Goal: Contribute content

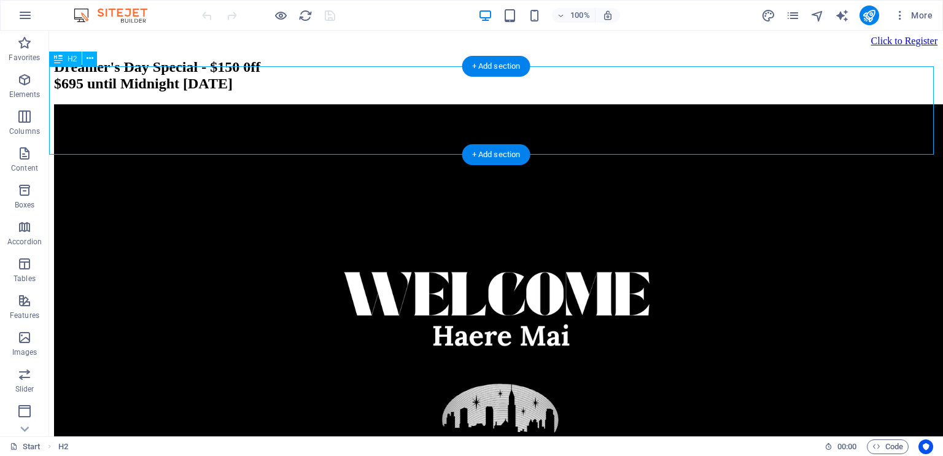
click at [644, 92] on div "Dreamer's Day Special - $150 0ff $695 until Midnight [DATE]" at bounding box center [496, 75] width 884 height 33
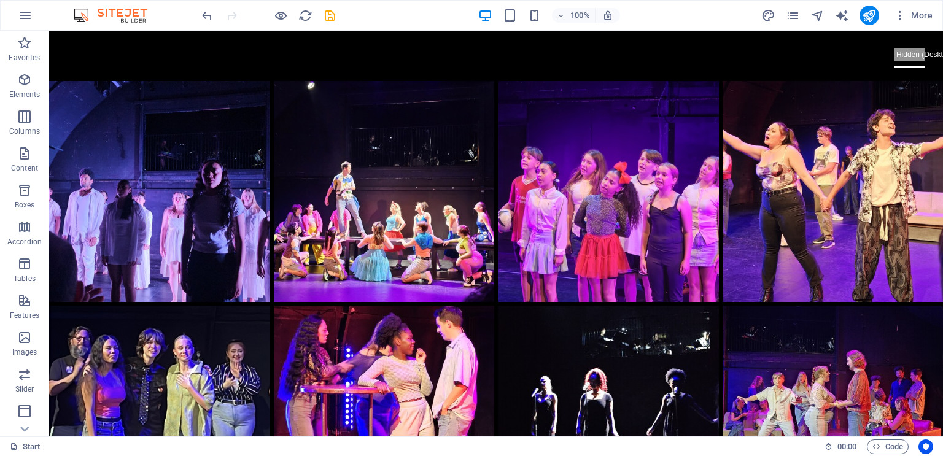
scroll to position [2363, 0]
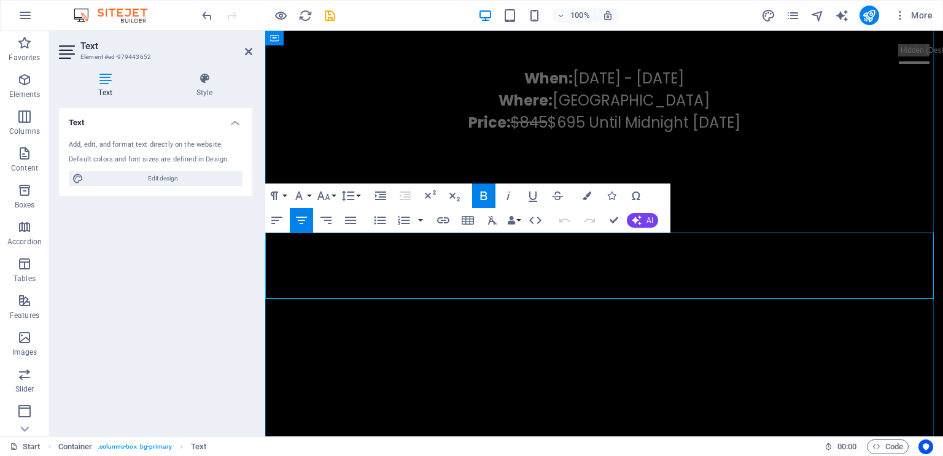
scroll to position [2133, 0]
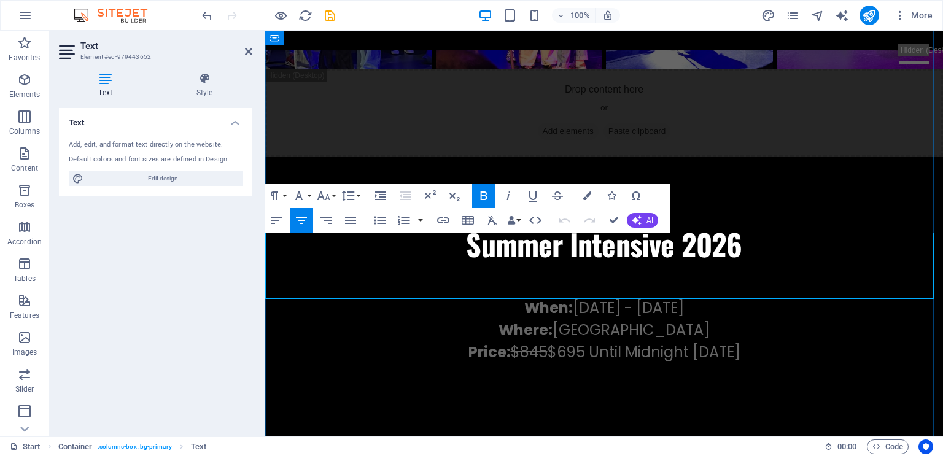
click at [562, 342] on span "Price: $845 $695 Until Midnight [DATE]" at bounding box center [604, 352] width 272 height 20
click at [785, 319] on p "Where: [GEOGRAPHIC_DATA] Price: $845 $69 Until Midnight [DATE]" at bounding box center [603, 341] width 677 height 44
drag, startPoint x: 644, startPoint y: 287, endPoint x: 606, endPoint y: 284, distance: 38.1
click at [606, 319] on p "Where: [GEOGRAPHIC_DATA] Price: $845" at bounding box center [603, 341] width 677 height 44
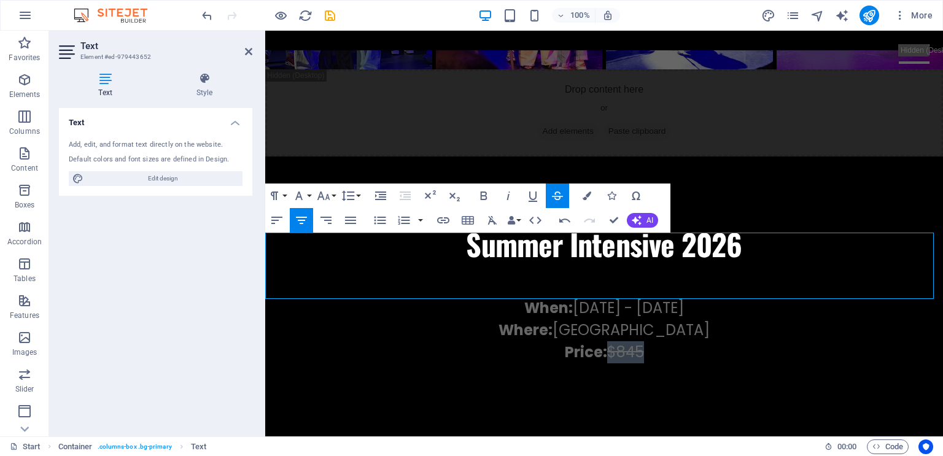
click at [552, 195] on icon "button" at bounding box center [557, 195] width 15 height 15
click at [767, 222] on div "Summer Intensive 2026" at bounding box center [603, 244] width 677 height 44
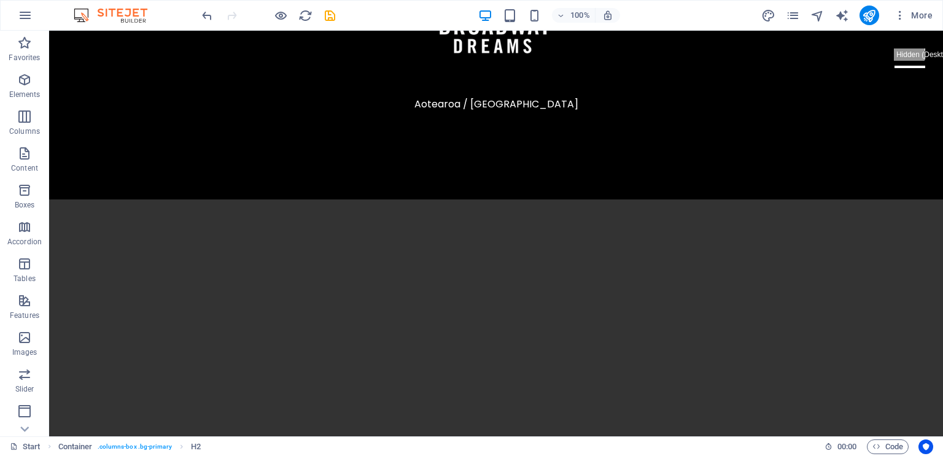
scroll to position [0, 0]
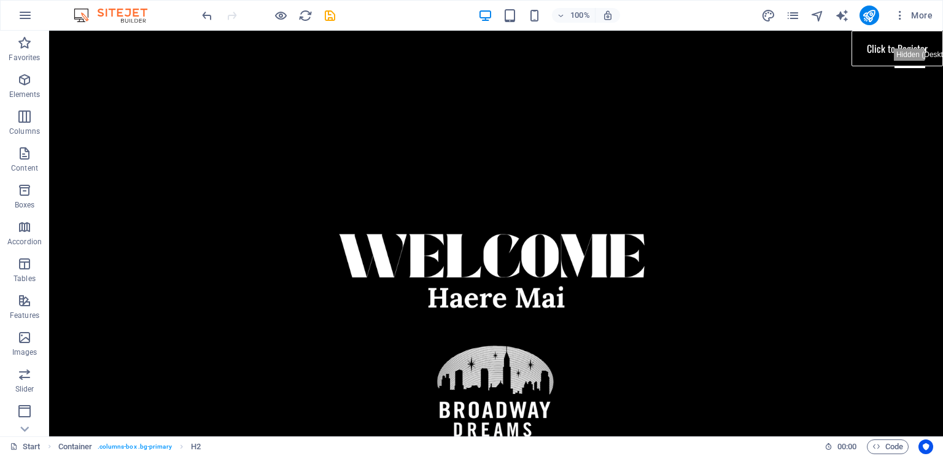
drag, startPoint x: 938, startPoint y: 299, endPoint x: 986, endPoint y: 43, distance: 260.4
click at [873, 11] on icon "publish" at bounding box center [869, 16] width 14 height 14
